Goal: Information Seeking & Learning: Understand process/instructions

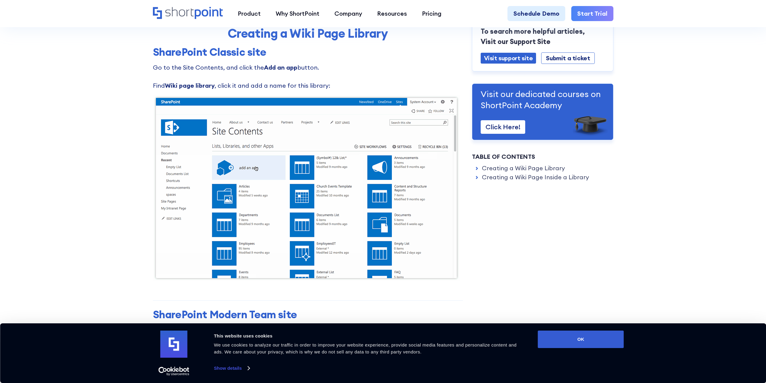
scroll to position [301, 0]
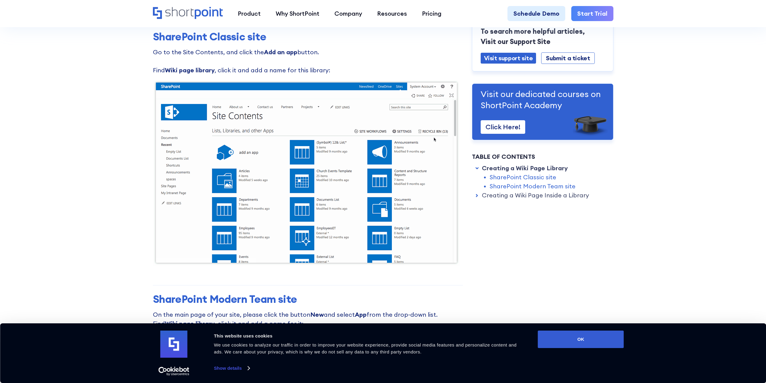
click at [549, 137] on div "Visit our dedicated courses on ShortPoint Academy Click Here!" at bounding box center [542, 111] width 141 height 57
click at [202, 70] on strong "Wiki page library" at bounding box center [190, 70] width 50 height 8
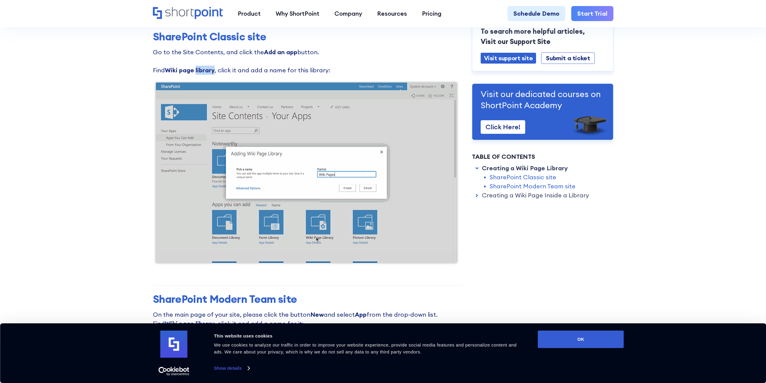
copy strong "library"
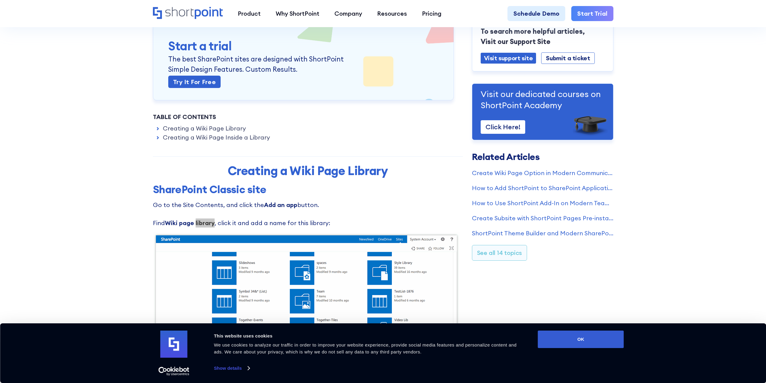
scroll to position [151, 0]
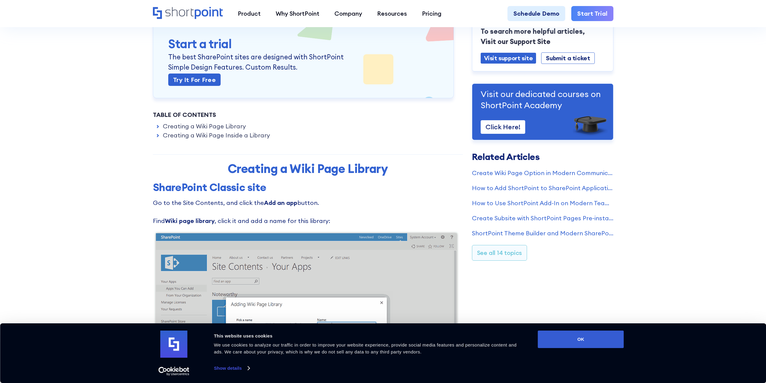
drag, startPoint x: 165, startPoint y: 212, endPoint x: 165, endPoint y: 219, distance: 6.6
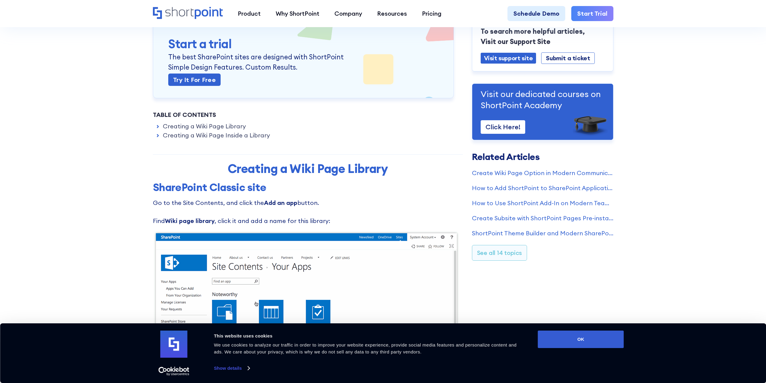
click at [165, 212] on p "Go to the Site Contents, and click the Add an app button. Find Wiki page librar…" at bounding box center [308, 211] width 310 height 27
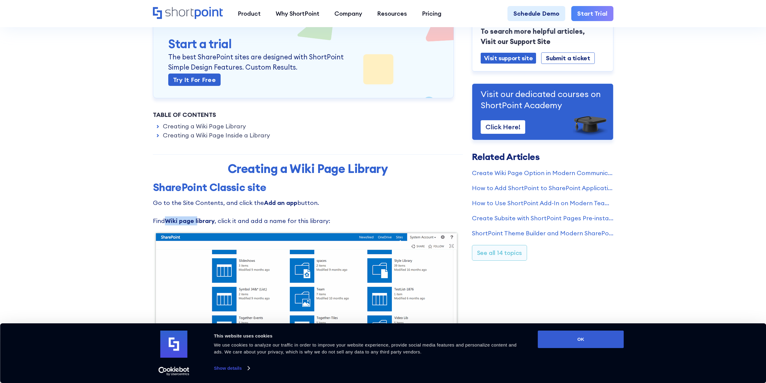
drag, startPoint x: 165, startPoint y: 219, endPoint x: 198, endPoint y: 219, distance: 32.5
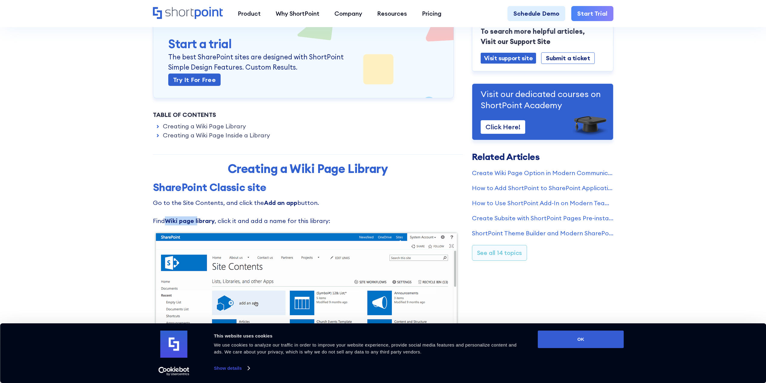
click at [198, 219] on p "Go to the Site Contents, and click the Add an app button. Find Wiki page librar…" at bounding box center [308, 211] width 310 height 27
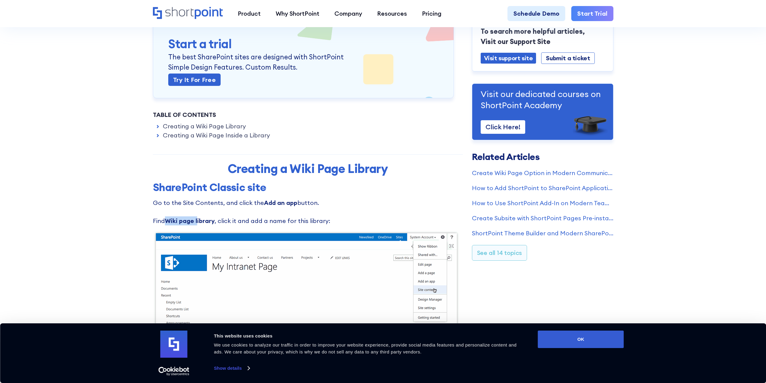
click at [198, 219] on strong "Wiki page library" at bounding box center [190, 221] width 50 height 8
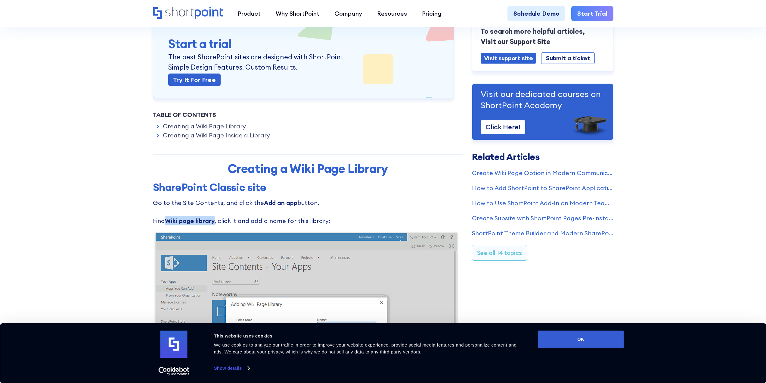
drag, startPoint x: 166, startPoint y: 218, endPoint x: 214, endPoint y: 217, distance: 47.9
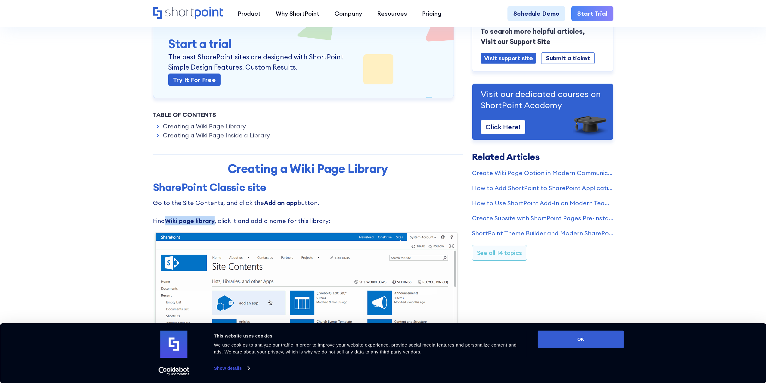
click at [214, 217] on strong "Wiki page library" at bounding box center [190, 221] width 50 height 8
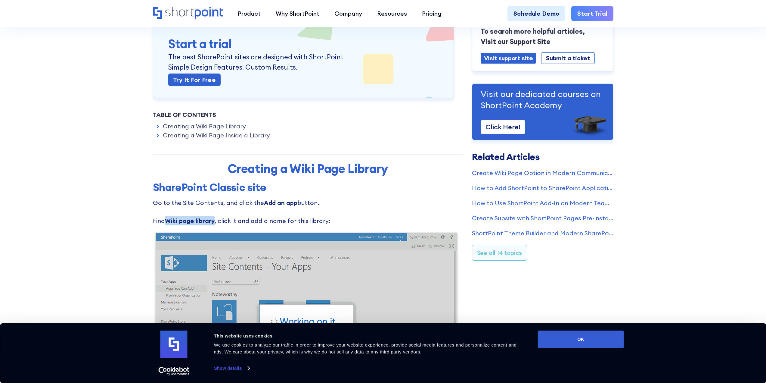
copy strong "Wiki page library"
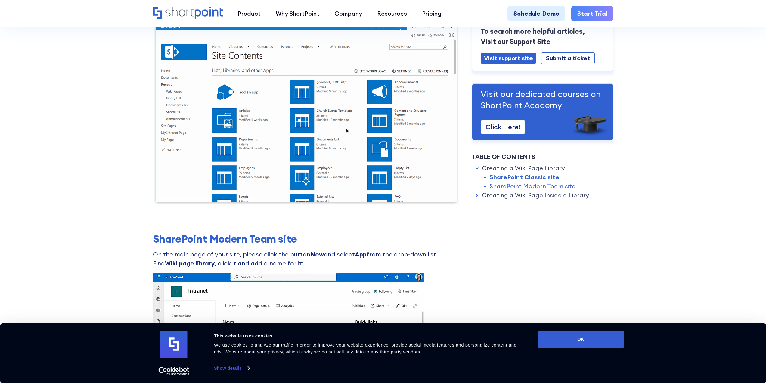
scroll to position [572, 0]
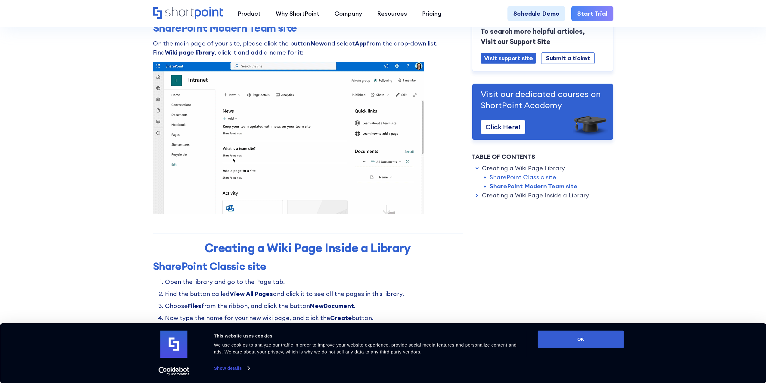
drag, startPoint x: 171, startPoint y: 64, endPoint x: 181, endPoint y: 71, distance: 12.1
